Goal: Information Seeking & Learning: Learn about a topic

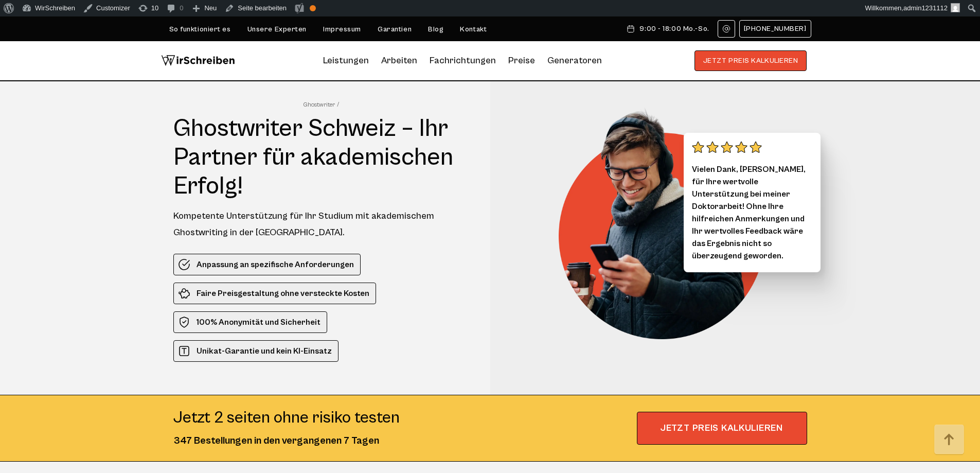
click at [208, 65] on img at bounding box center [198, 60] width 74 height 21
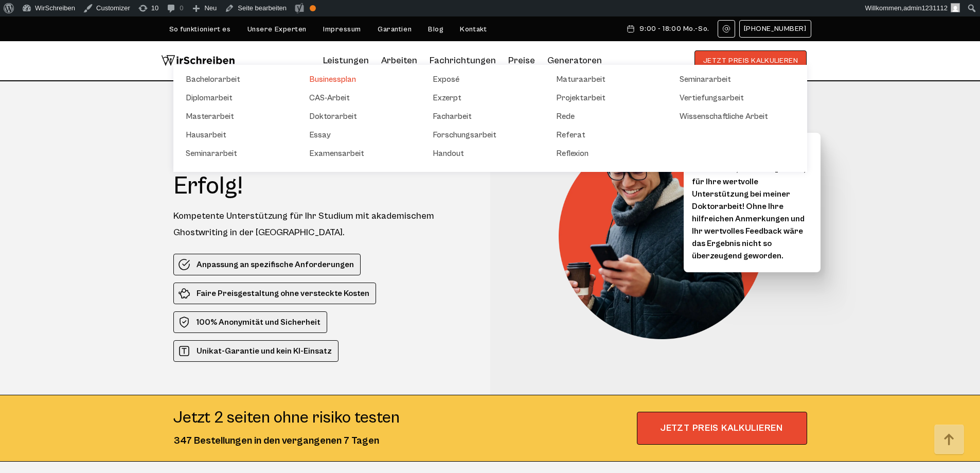
click at [334, 81] on link "Businessplan" at bounding box center [360, 79] width 103 height 12
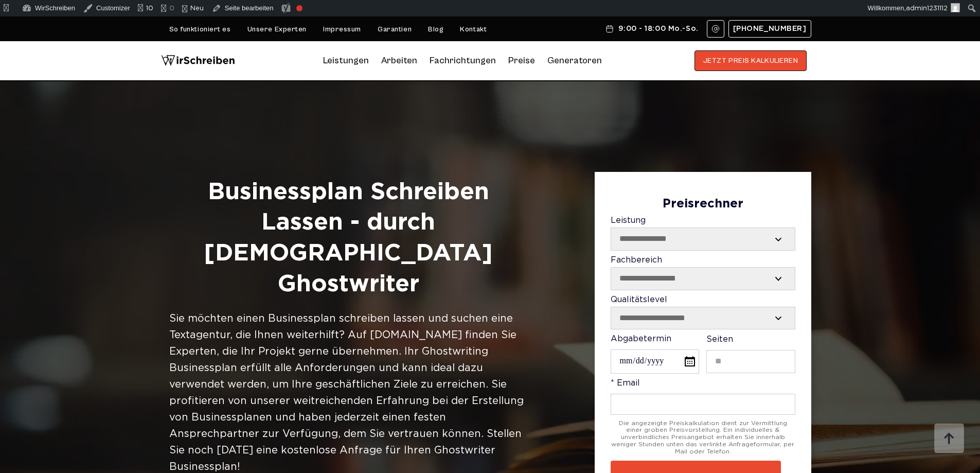
click at [435, 27] on link "Blog" at bounding box center [435, 29] width 15 height 8
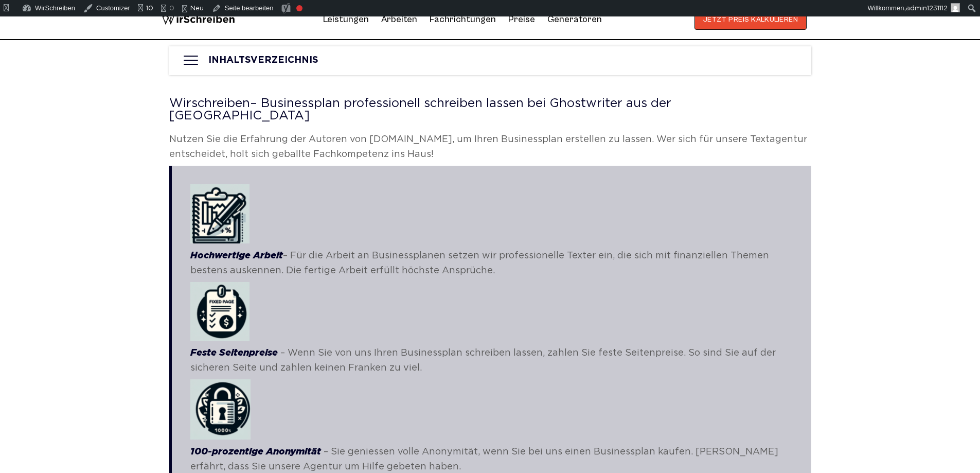
scroll to position [494, 0]
